Goal: Task Accomplishment & Management: Check status

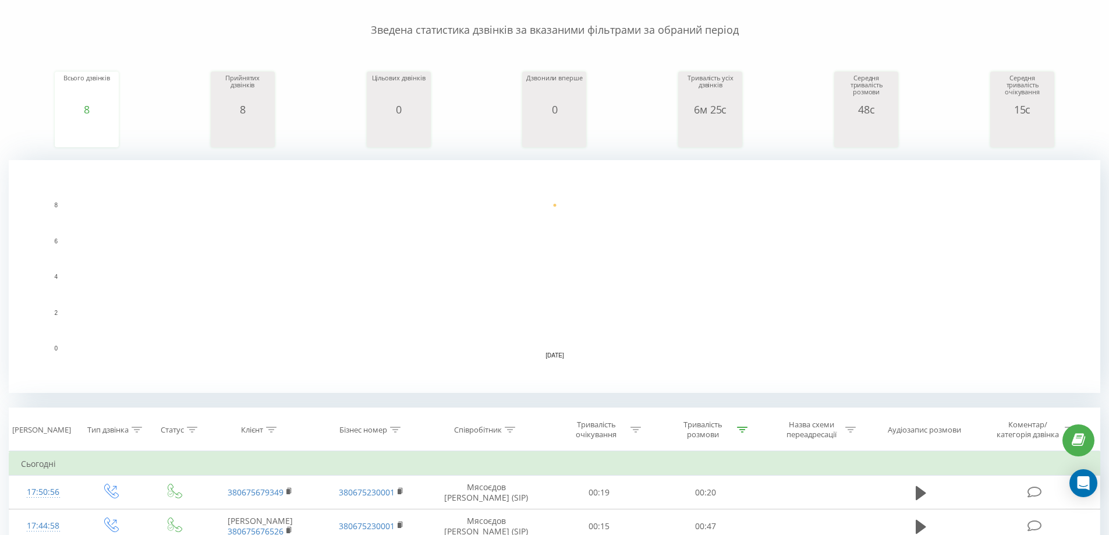
scroll to position [58, 0]
